Goal: Information Seeking & Learning: Learn about a topic

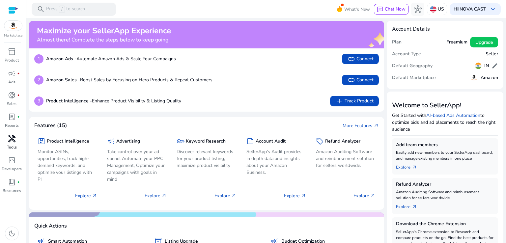
click at [17, 143] on div "handyman" at bounding box center [12, 138] width 18 height 11
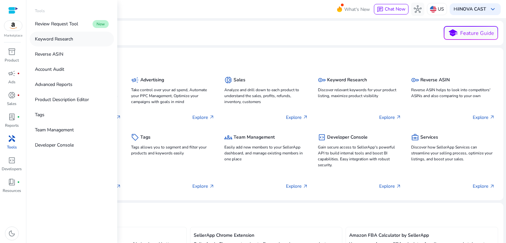
click at [58, 39] on p "Keyword Research" at bounding box center [54, 39] width 38 height 7
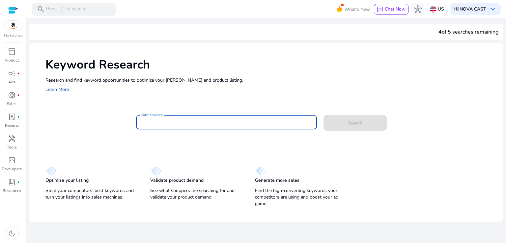
click at [162, 124] on input "Enter Keyword" at bounding box center [226, 122] width 171 height 7
type input "*"
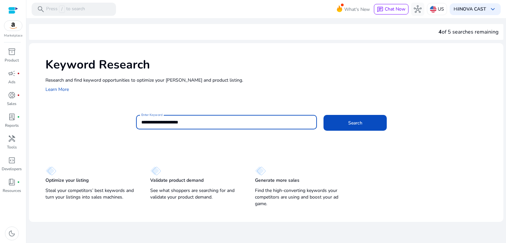
type input "**********"
click at [323, 115] on button "Search" at bounding box center [354, 123] width 63 height 16
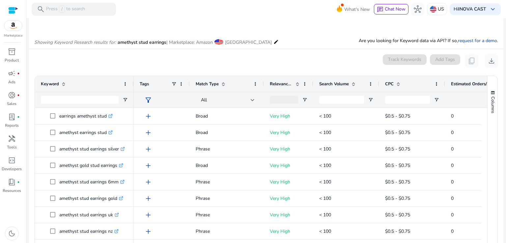
scroll to position [70, 0]
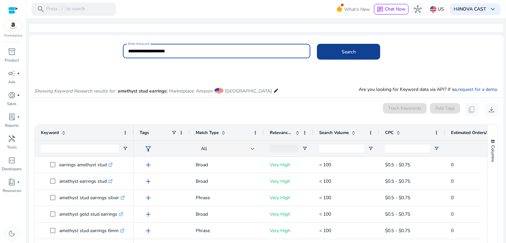
click at [334, 50] on span at bounding box center [348, 52] width 63 height 16
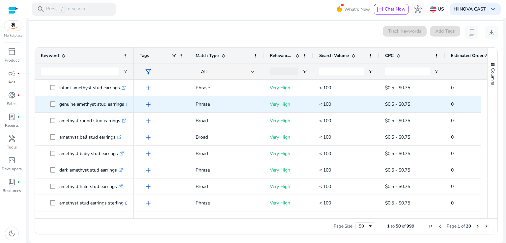
scroll to position [198, 0]
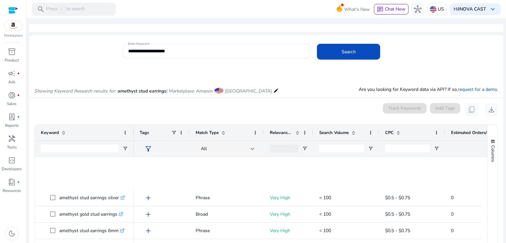
scroll to position [198, 0]
